Goal: Task Accomplishment & Management: Use online tool/utility

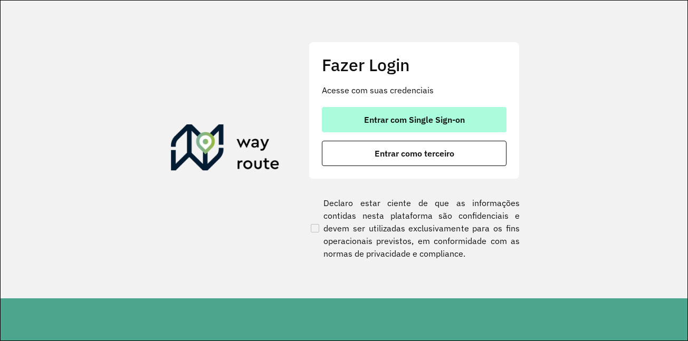
click at [410, 123] on span "Entrar com Single Sign-on" at bounding box center [414, 120] width 101 height 8
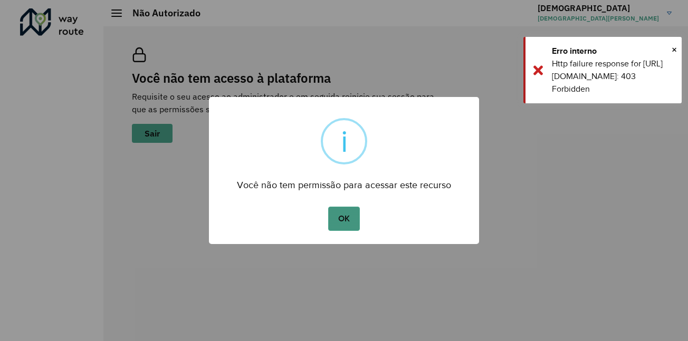
click at [350, 221] on button "OK" at bounding box center [343, 219] width 31 height 24
